Goal: Find specific page/section: Find specific page/section

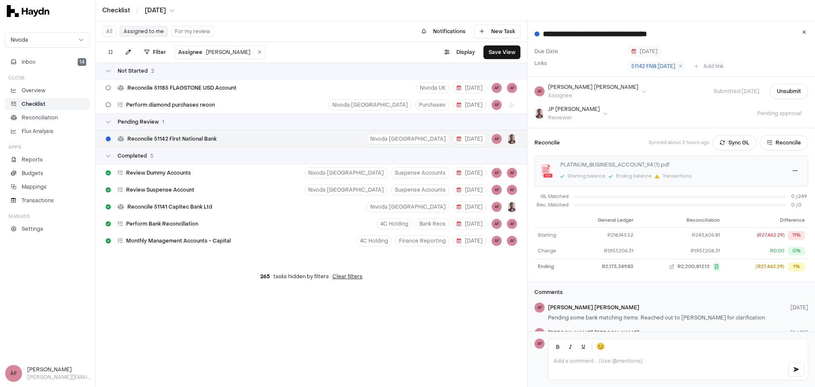
click at [627, 364] on div at bounding box center [677, 366] width 259 height 25
click at [652, 363] on p at bounding box center [667, 360] width 227 height 7
click at [651, 361] on p at bounding box center [667, 360] width 227 height 7
